Goal: Use online tool/utility: Utilize a website feature to perform a specific function

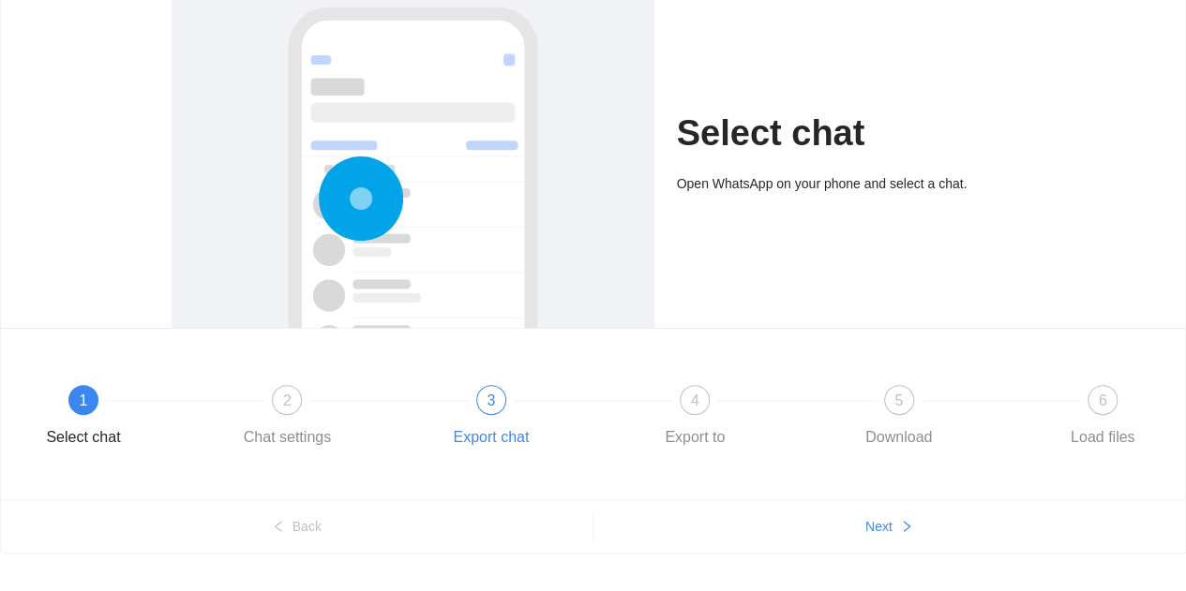
scroll to position [164, 0]
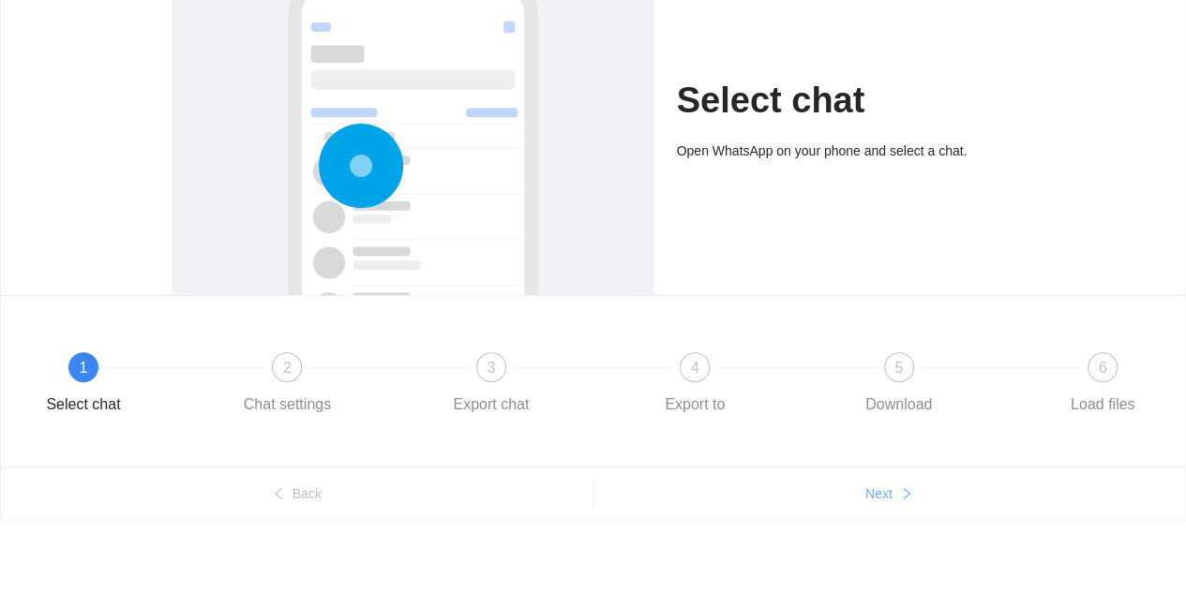
click at [896, 488] on button "Next" at bounding box center [889, 494] width 592 height 30
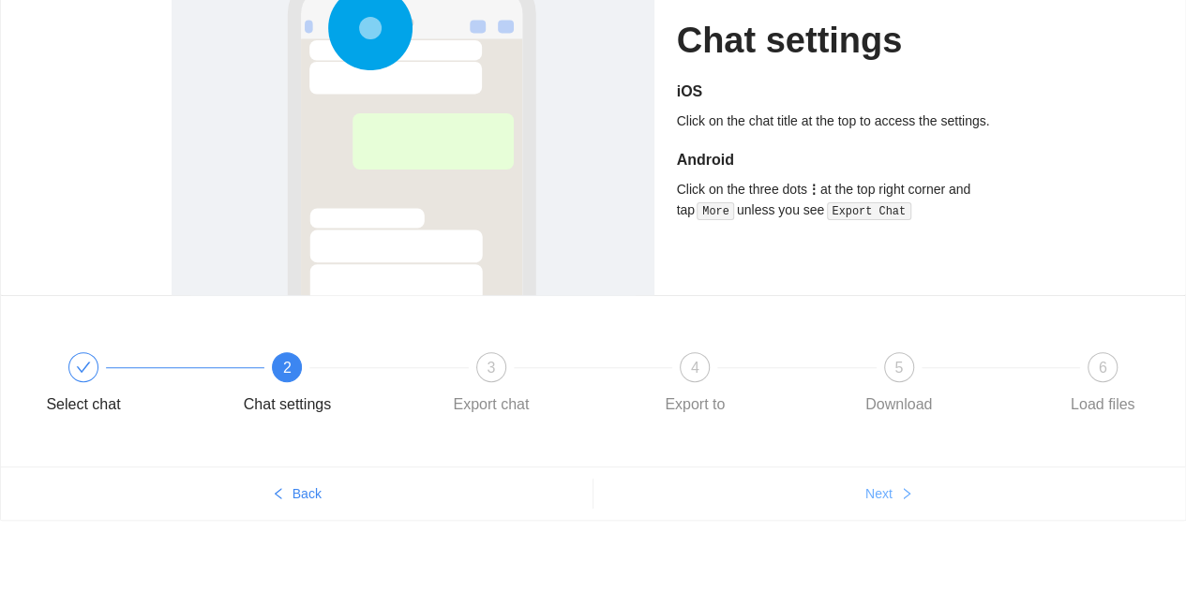
click at [896, 488] on button "Next" at bounding box center [889, 494] width 592 height 30
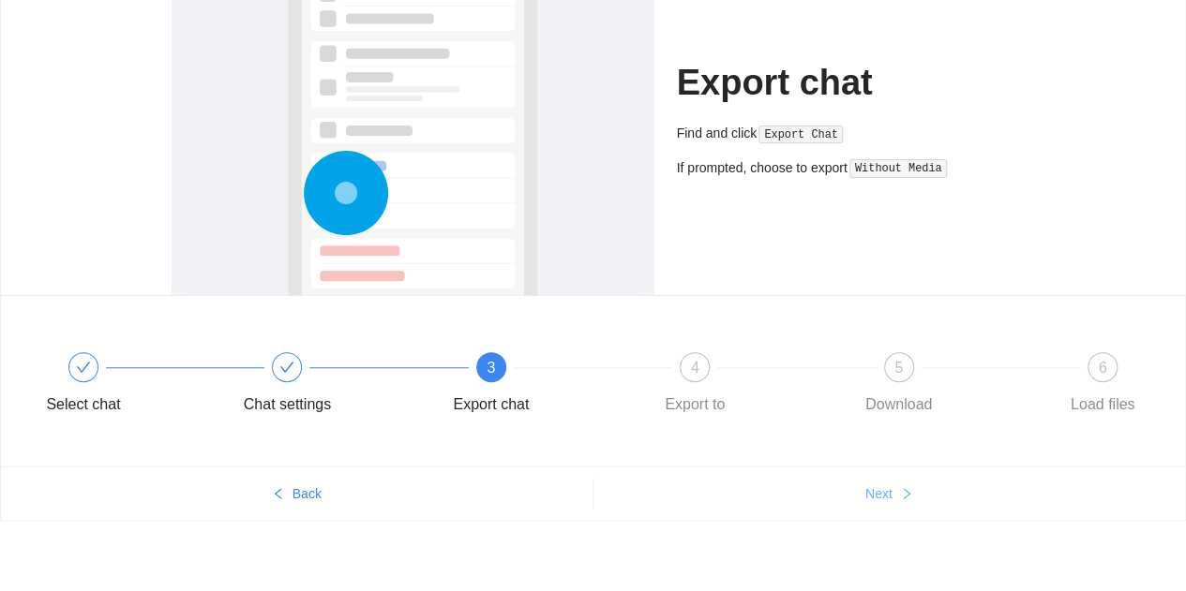
click at [896, 488] on button "Next" at bounding box center [889, 494] width 592 height 30
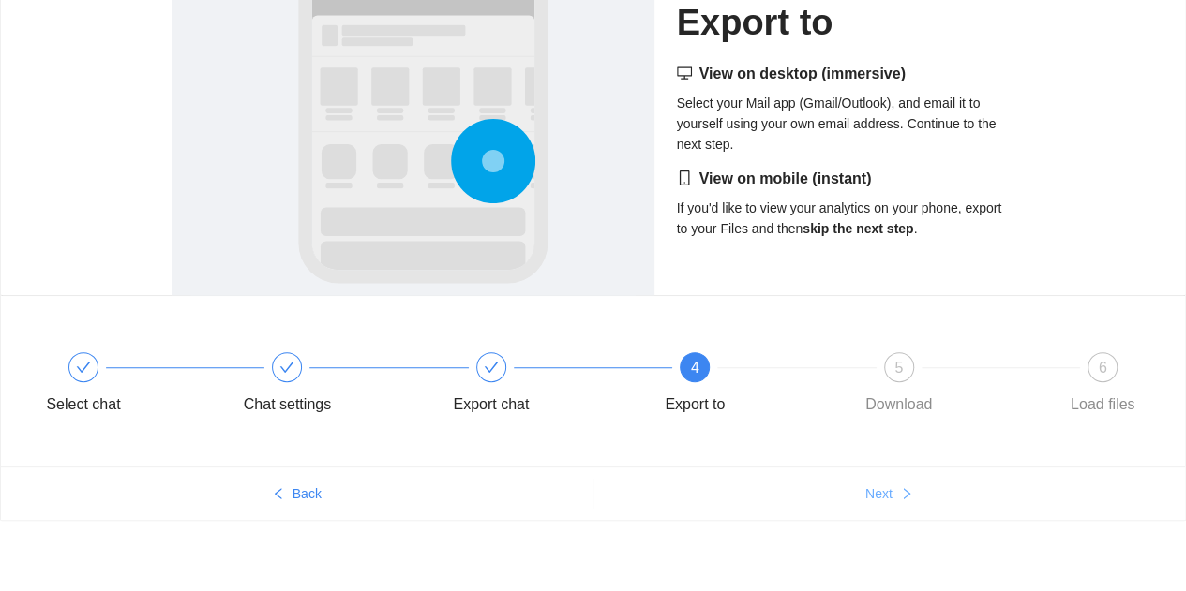
click at [896, 488] on button "Next" at bounding box center [889, 494] width 592 height 30
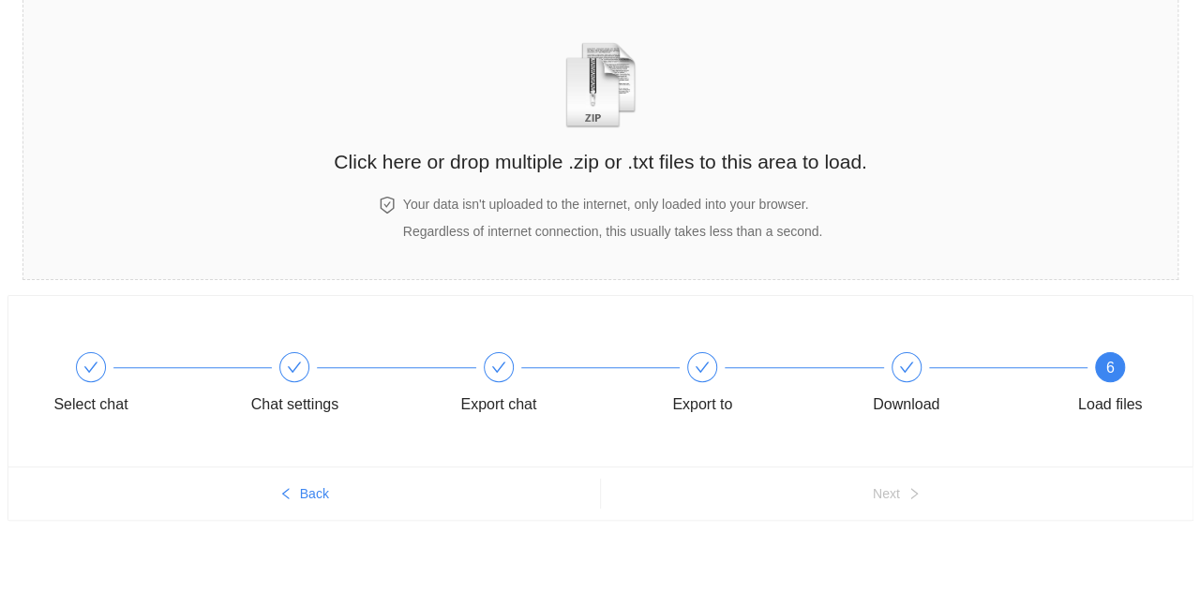
scroll to position [0, 0]
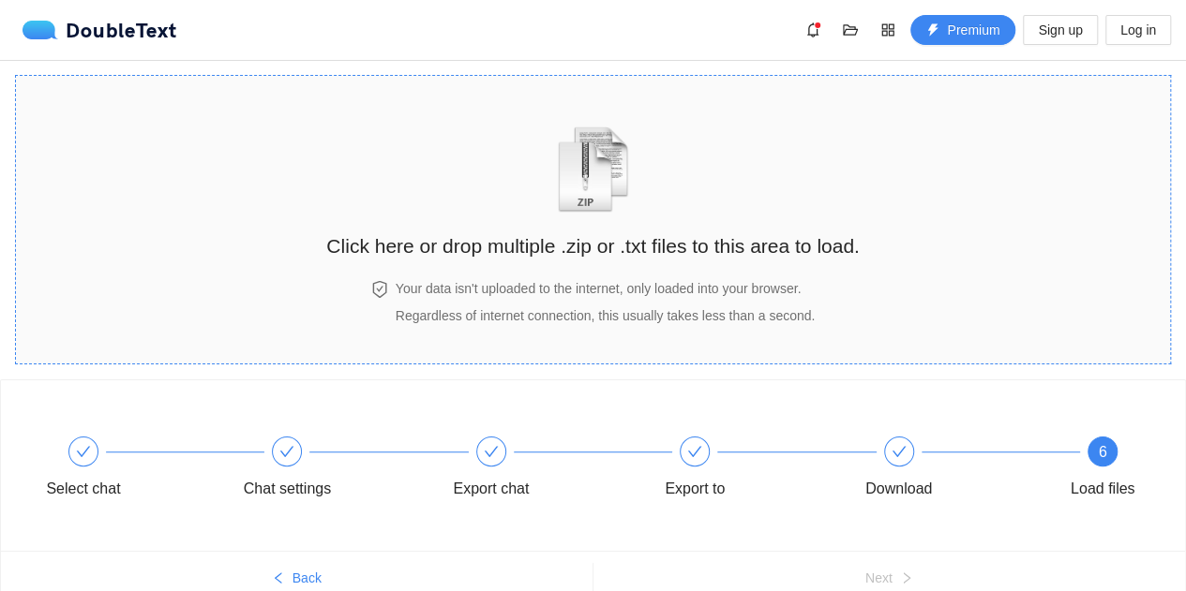
click at [534, 280] on h4 "Your data isn't uploaded to the internet, only loaded into your browser." at bounding box center [605, 288] width 419 height 21
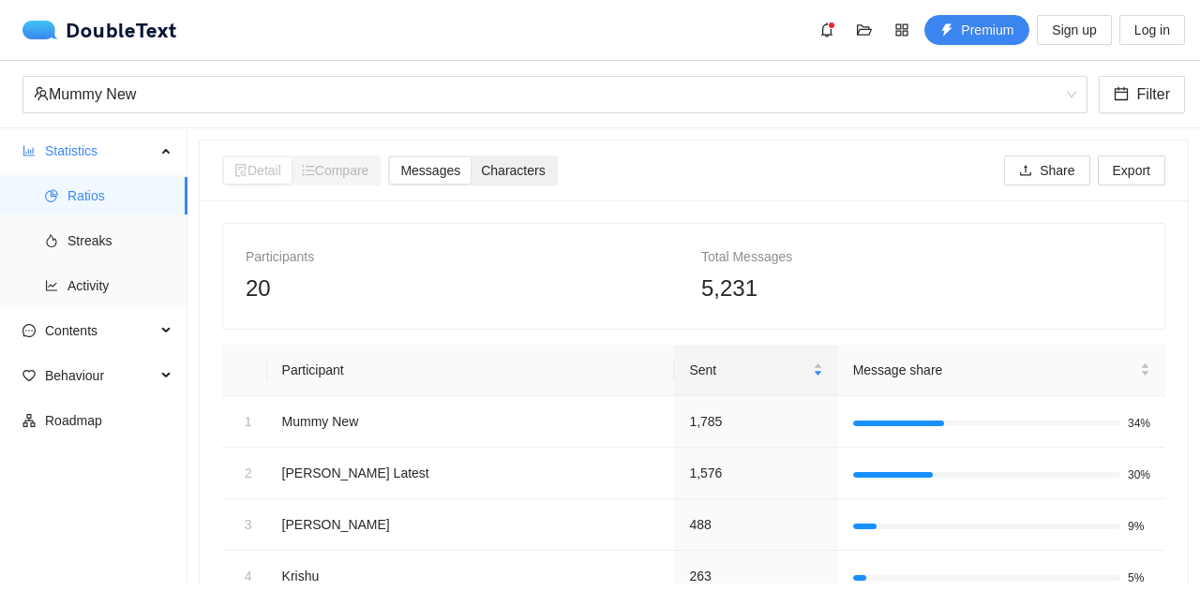
click at [506, 170] on span "Characters" at bounding box center [513, 170] width 64 height 15
click at [471, 157] on input "Characters" at bounding box center [471, 157] width 0 height 0
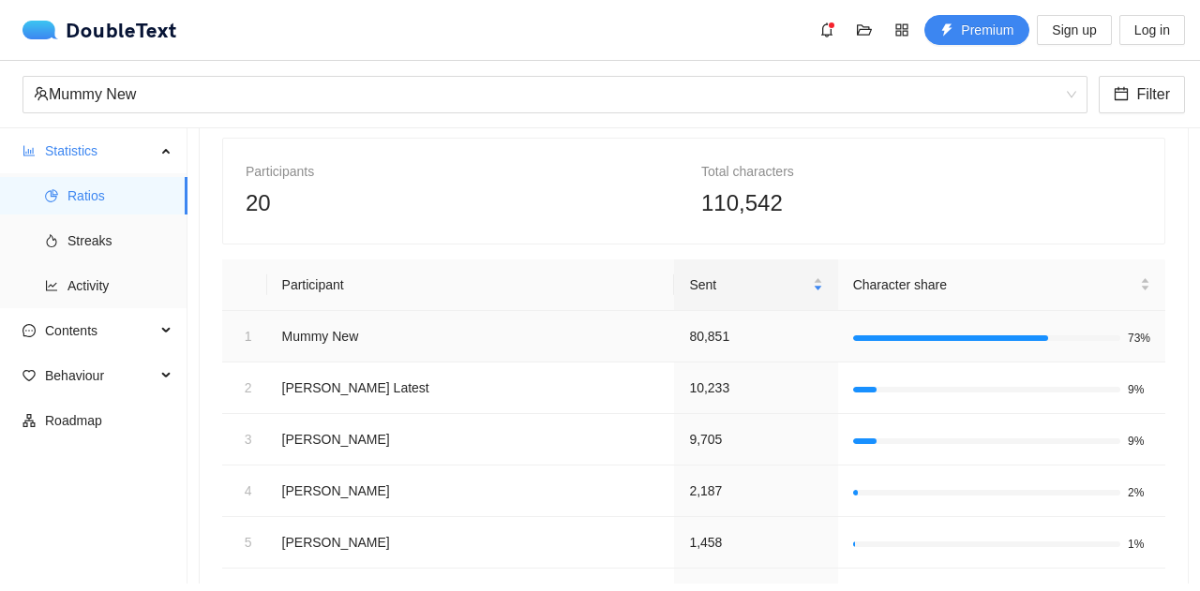
scroll to position [19, 0]
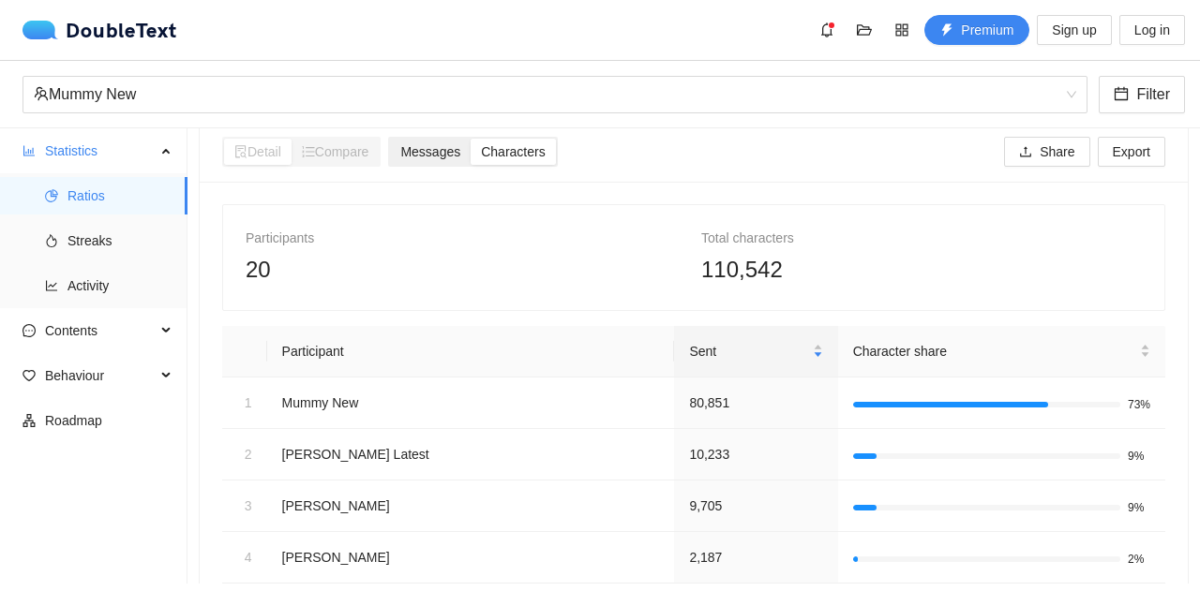
click at [398, 142] on div "Messages" at bounding box center [430, 152] width 81 height 26
click at [390, 139] on input "Messages" at bounding box center [390, 139] width 0 height 0
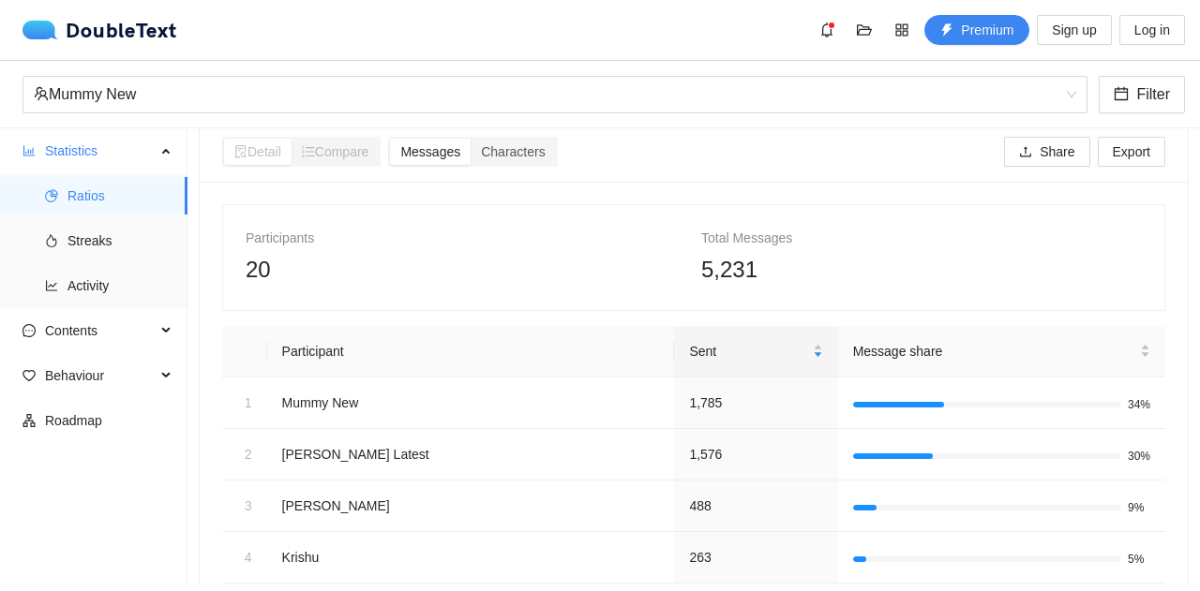
click at [323, 148] on span "Compare" at bounding box center [335, 151] width 67 height 15
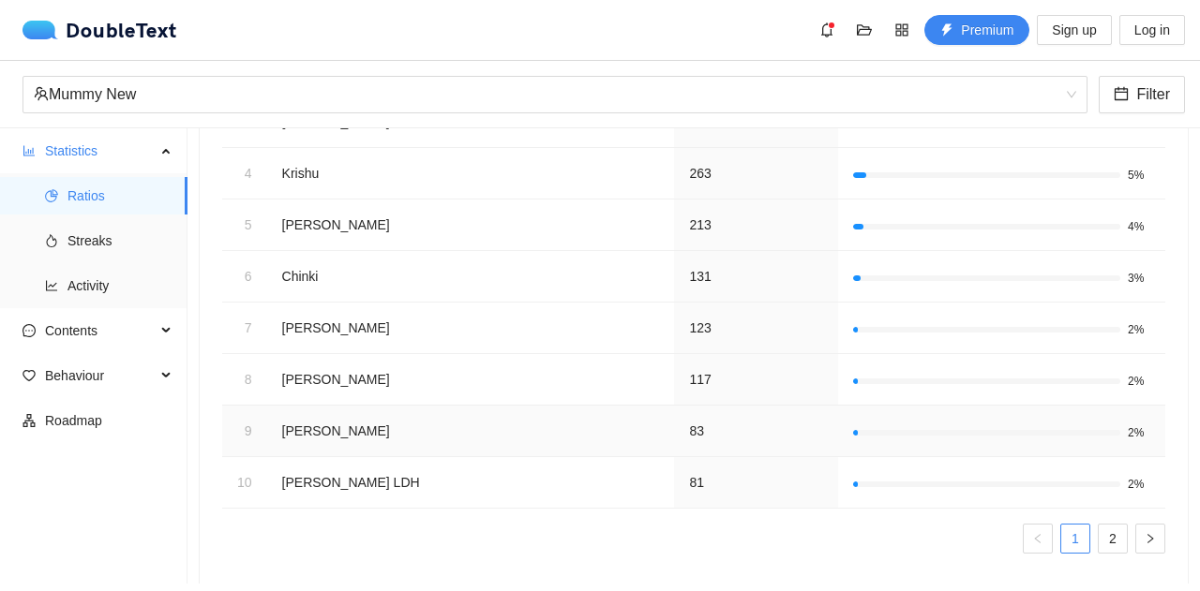
scroll to position [431, 0]
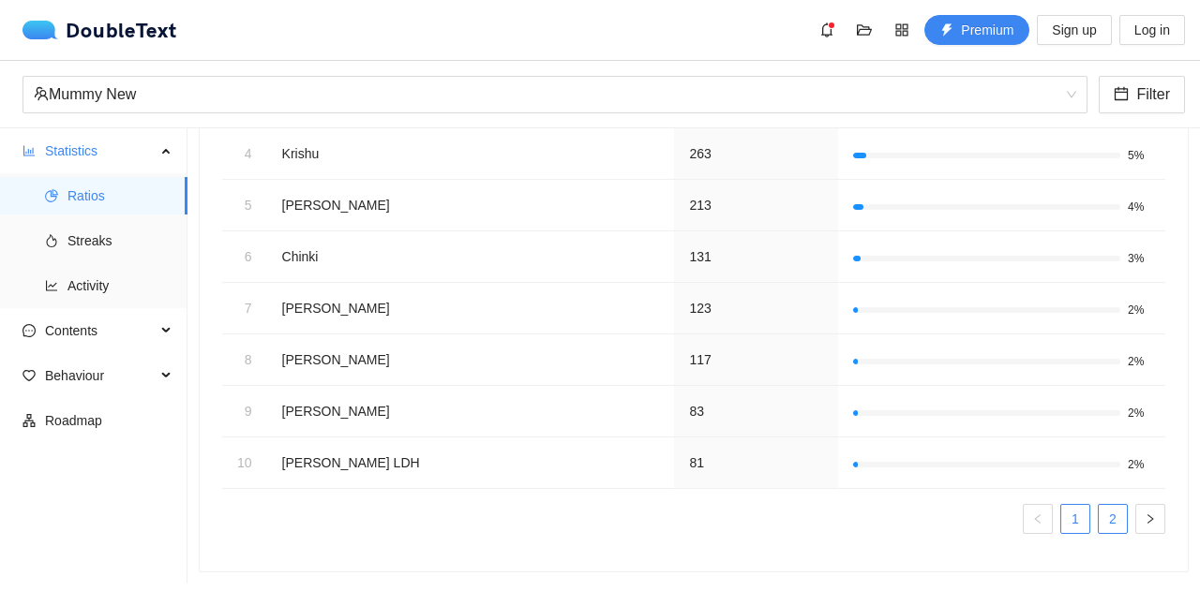
click at [1099, 506] on link "2" at bounding box center [1113, 519] width 28 height 28
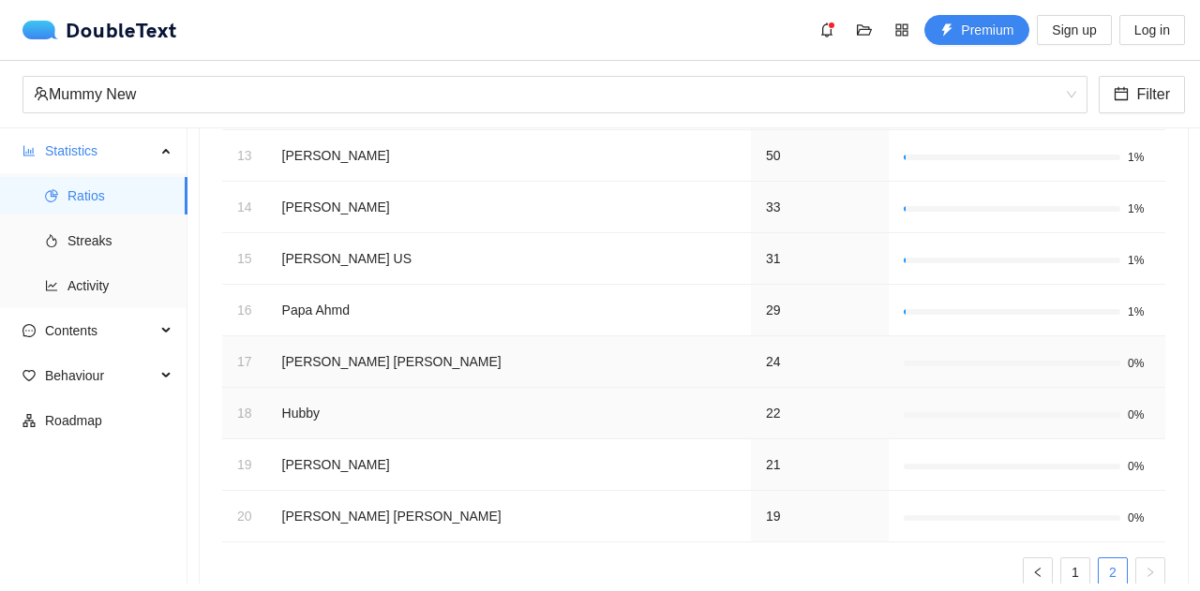
scroll to position [370, 0]
click at [75, 230] on span "Streaks" at bounding box center [119, 240] width 105 height 37
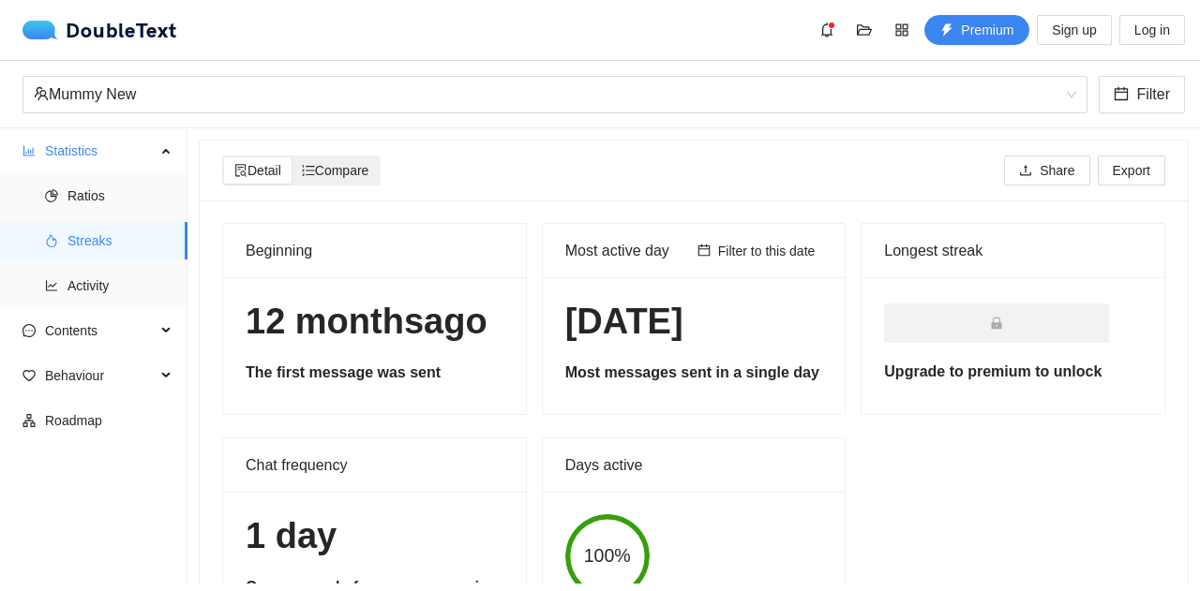
click at [333, 170] on span "Compare" at bounding box center [335, 170] width 67 height 15
click at [292, 157] on input "Compare" at bounding box center [292, 157] width 0 height 0
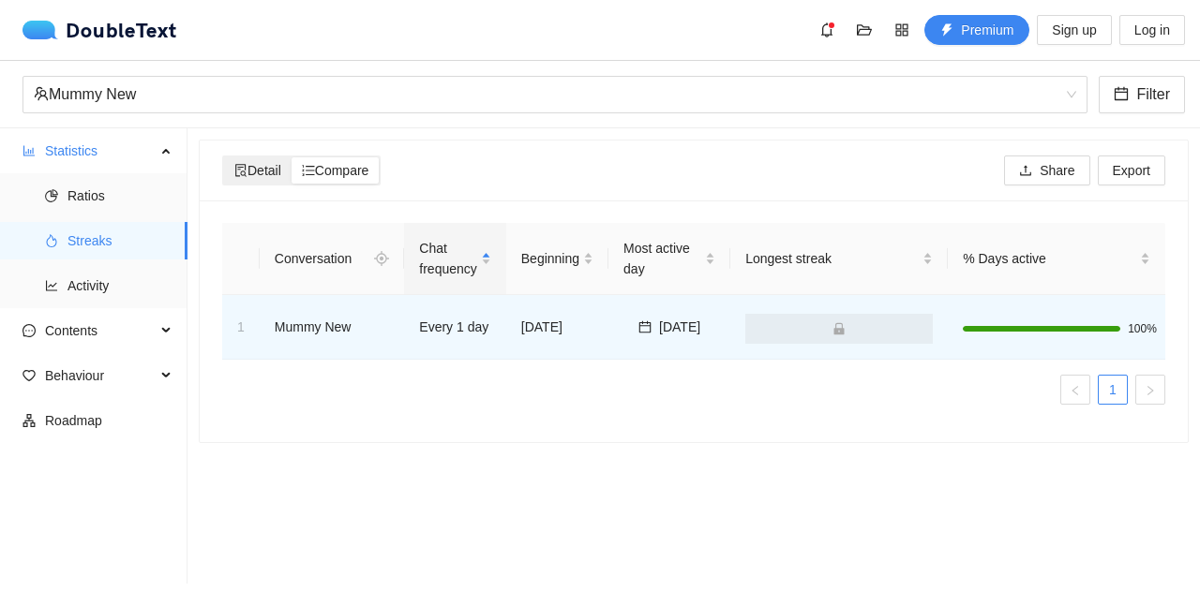
click at [257, 175] on span "Detail" at bounding box center [257, 170] width 47 height 15
click at [224, 157] on input "Detail" at bounding box center [224, 157] width 0 height 0
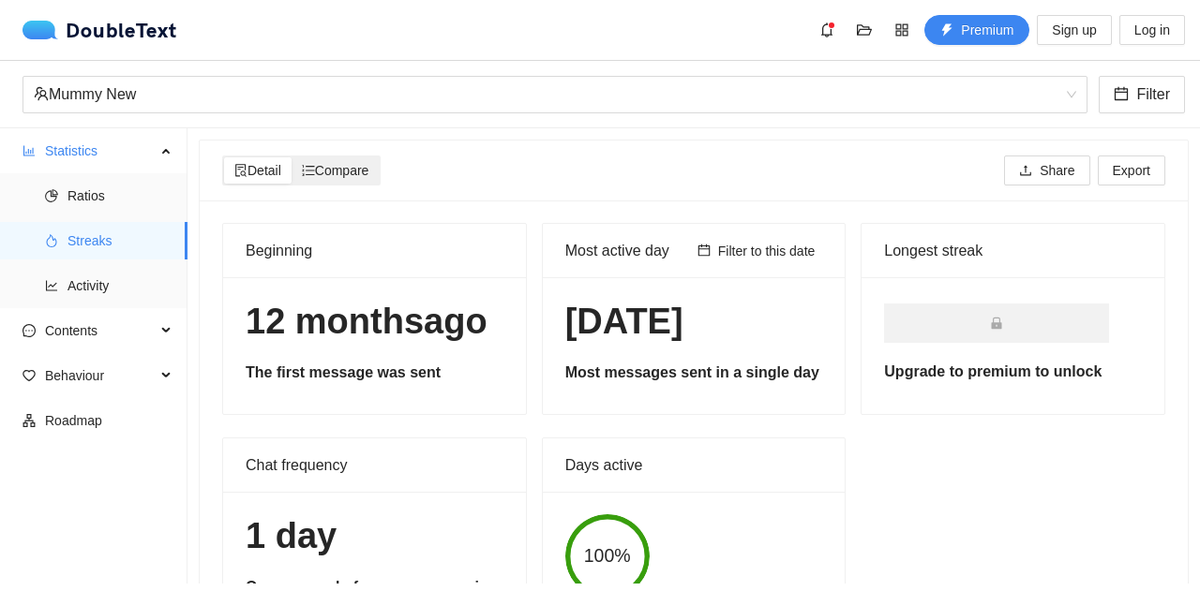
click at [336, 182] on div "Compare" at bounding box center [336, 170] width 88 height 26
click at [292, 157] on input "Compare" at bounding box center [292, 157] width 0 height 0
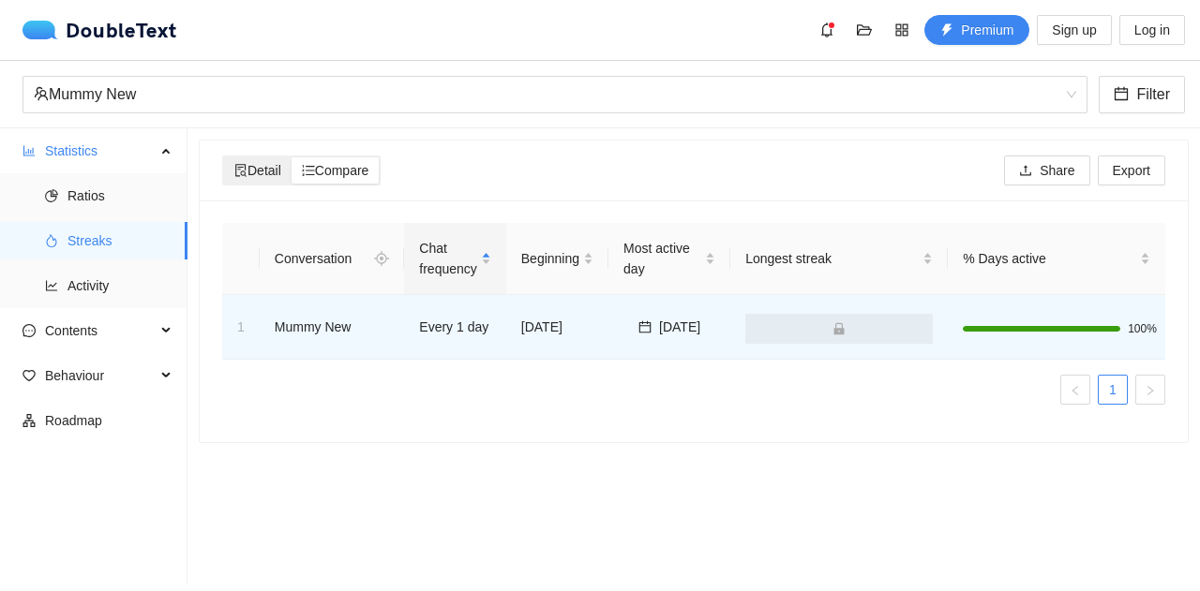
click at [268, 160] on div "Detail" at bounding box center [257, 170] width 67 height 26
click at [224, 157] on input "Detail" at bounding box center [224, 157] width 0 height 0
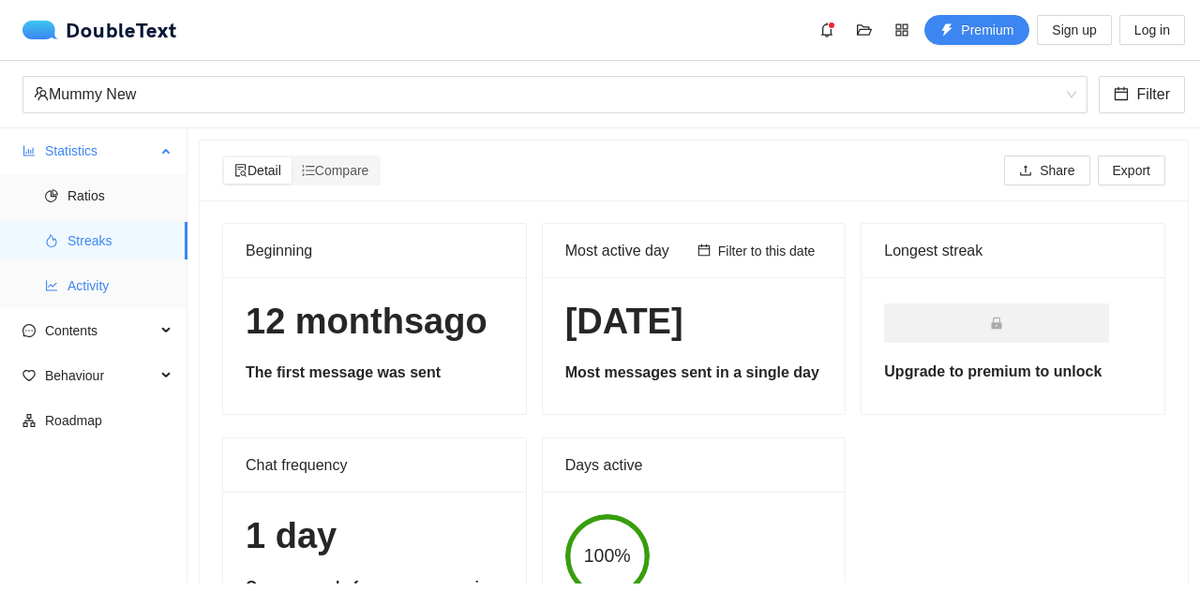
click at [122, 278] on span "Activity" at bounding box center [119, 285] width 105 height 37
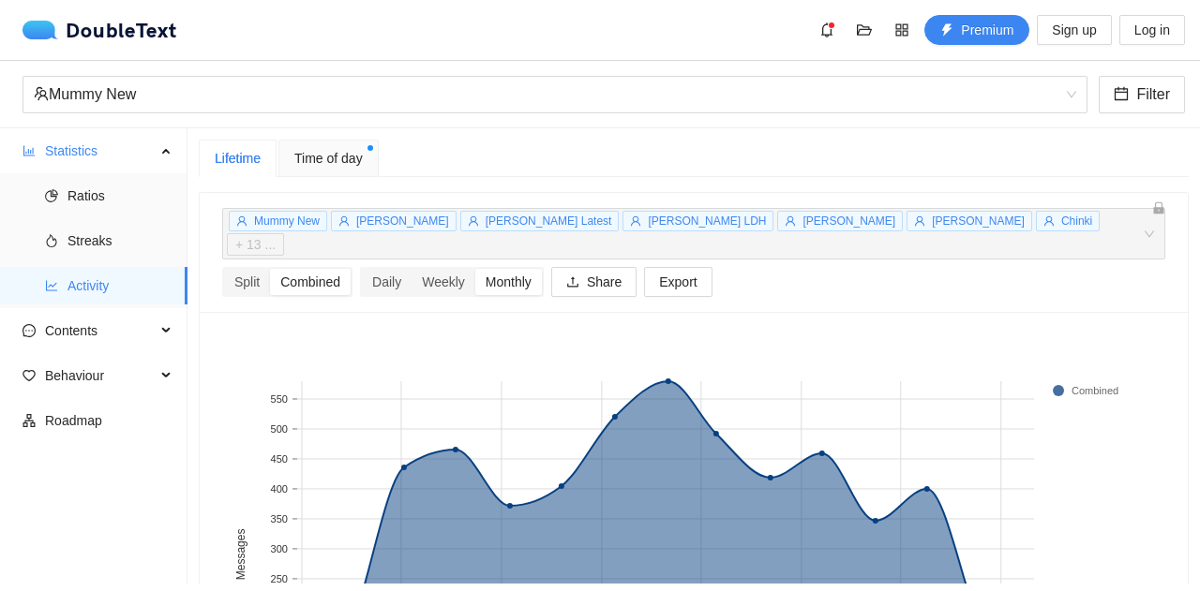
click at [324, 155] on span "Time of day" at bounding box center [328, 158] width 68 height 21
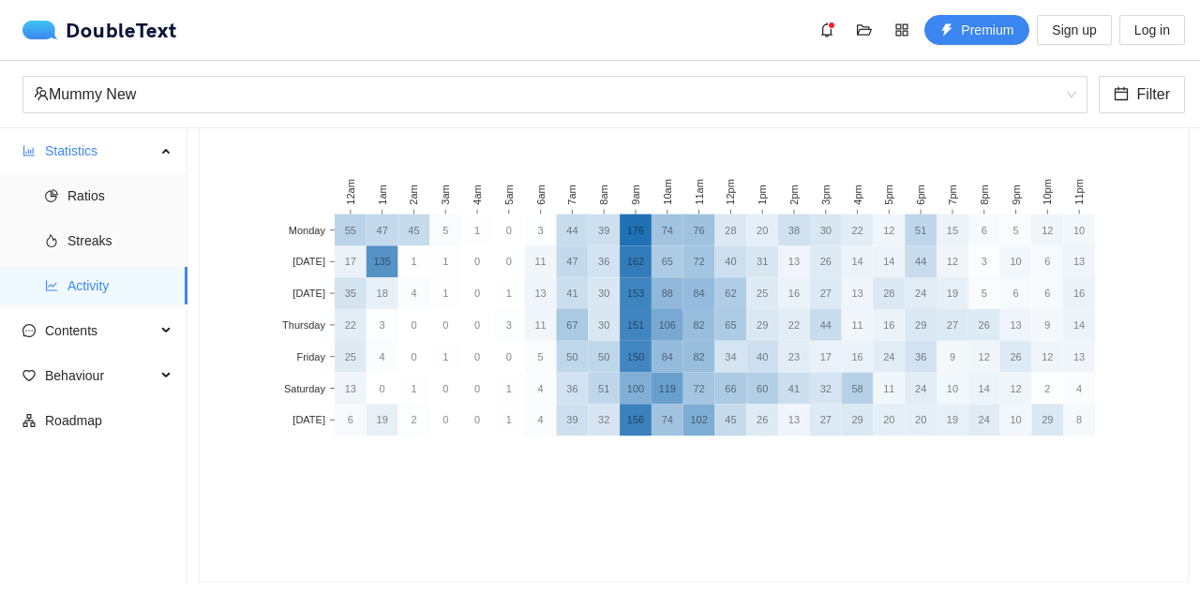
scroll to position [101, 0]
